Goal: Navigation & Orientation: Understand site structure

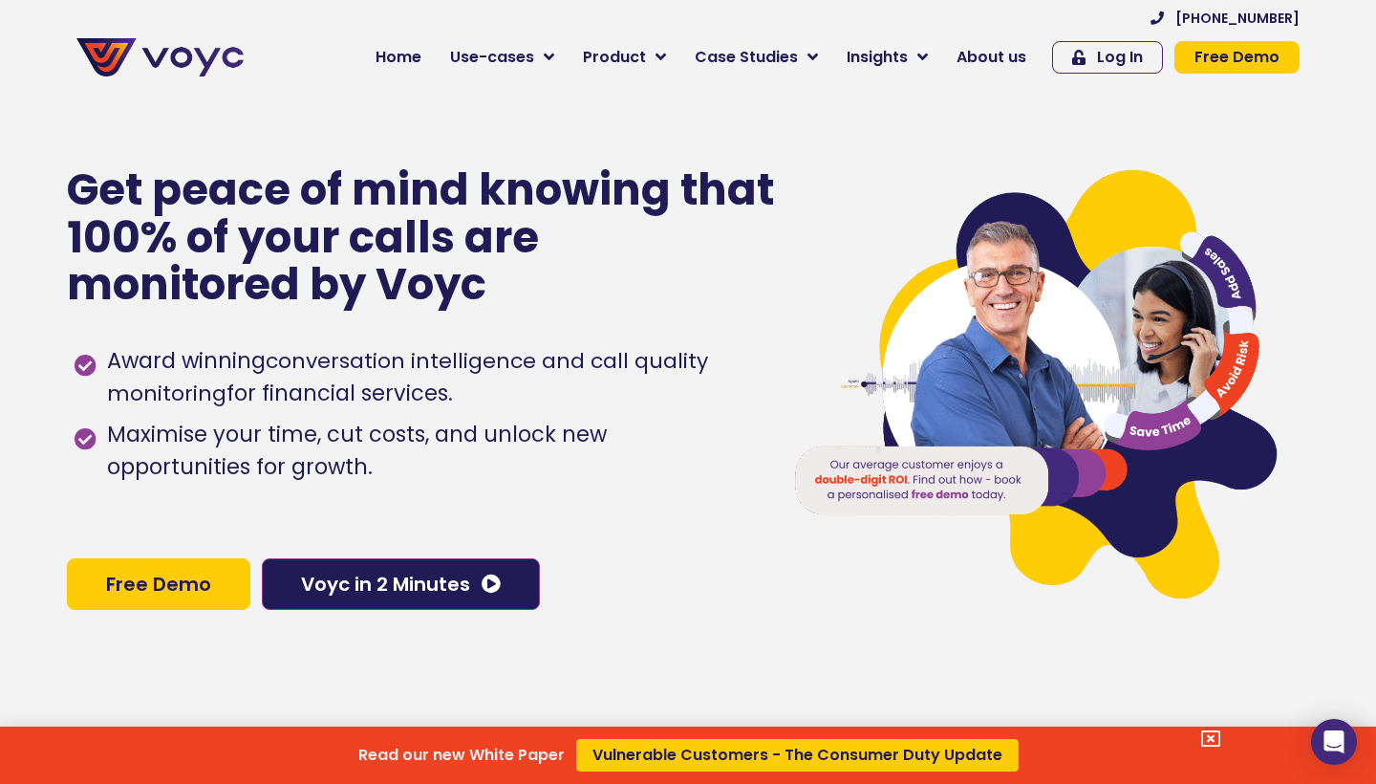
click at [543, 57] on div "Read our new White Paper Vulnerable Customers - The Consumer Duty Update" at bounding box center [688, 392] width 1376 height 784
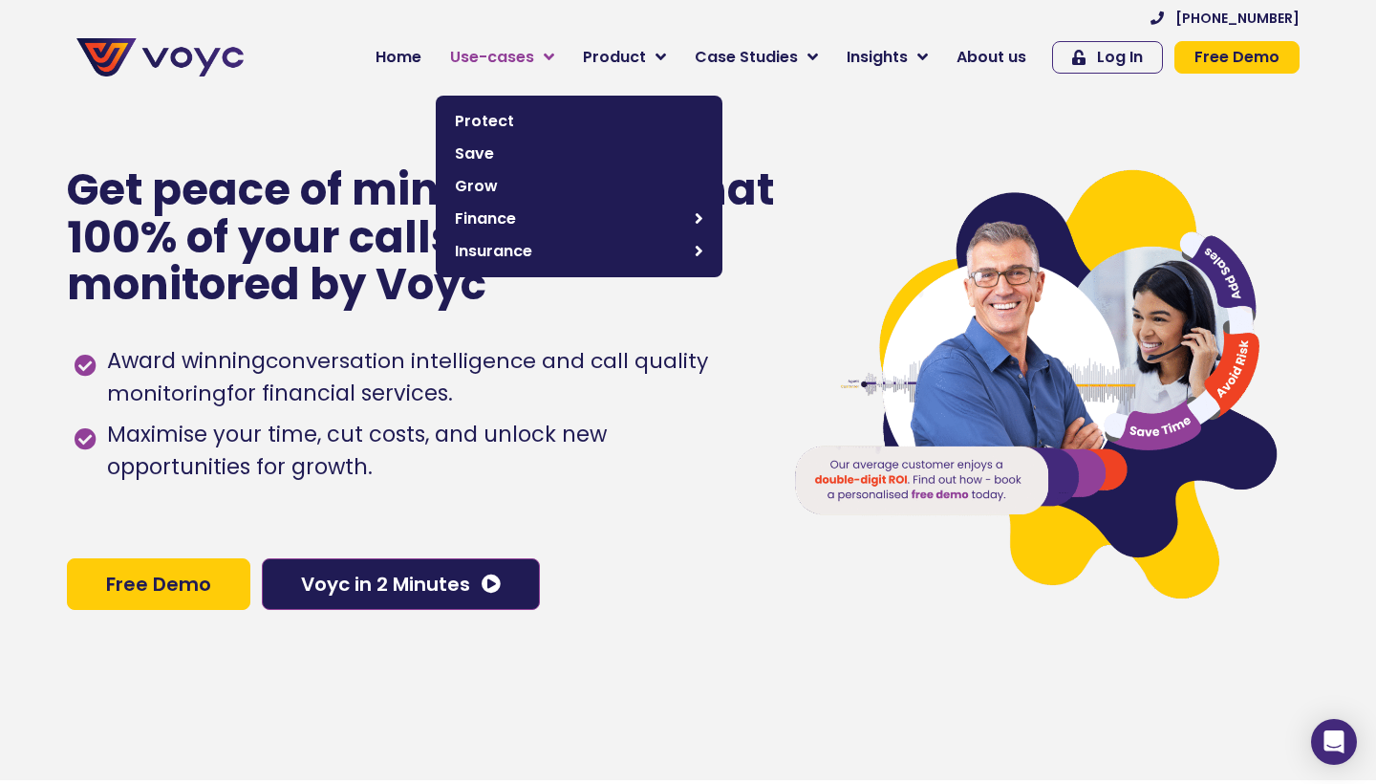
click at [554, 49] on icon at bounding box center [549, 57] width 11 height 17
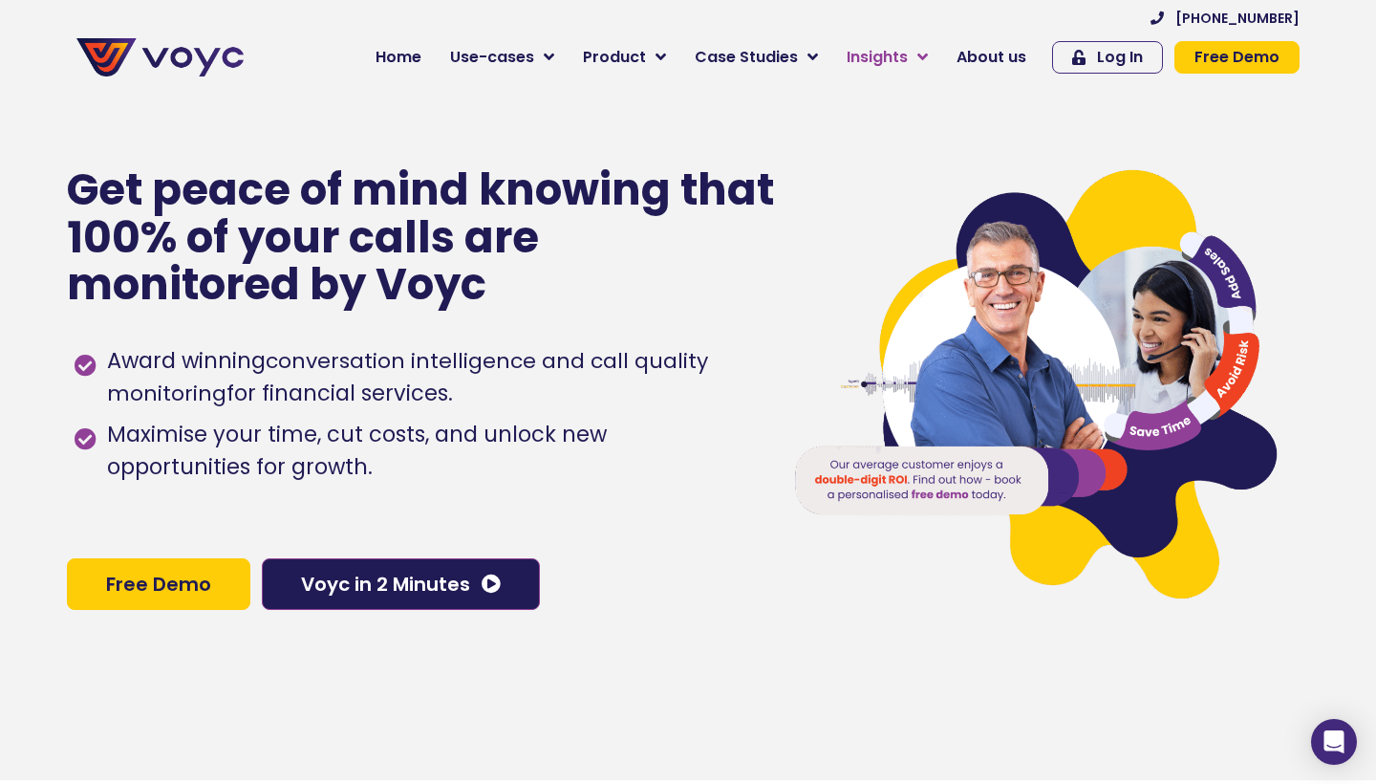
click at [924, 60] on icon at bounding box center [922, 57] width 11 height 17
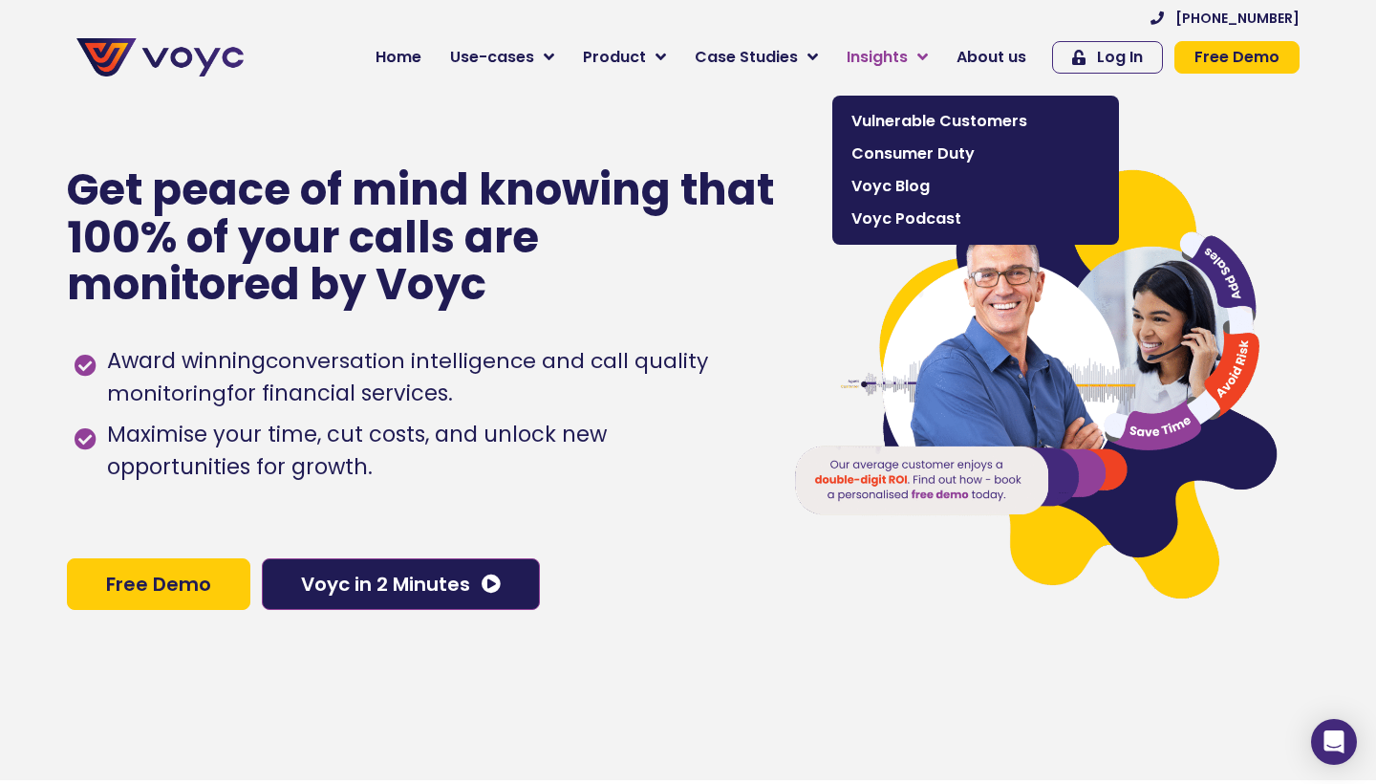
click at [928, 54] on icon at bounding box center [922, 57] width 11 height 17
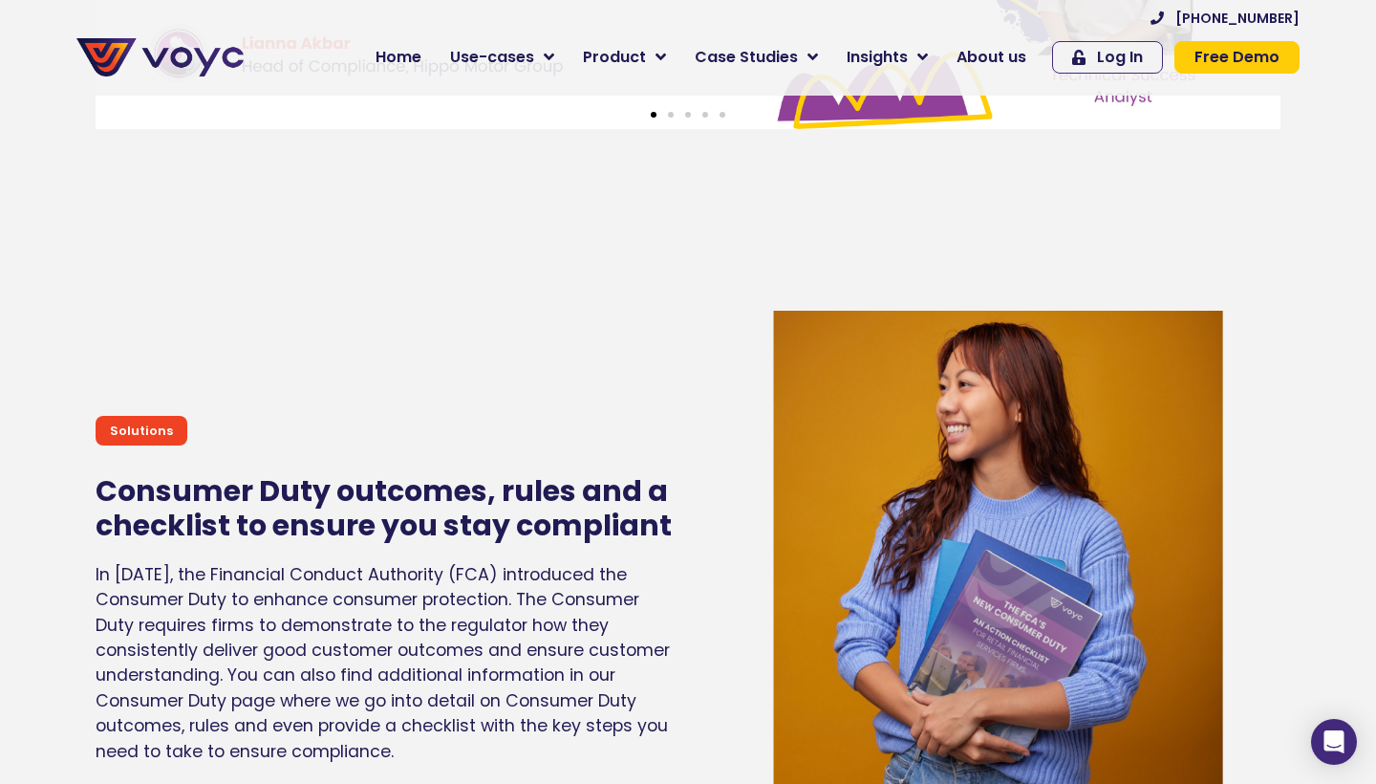
scroll to position [7538, 0]
